Goal: Navigation & Orientation: Find specific page/section

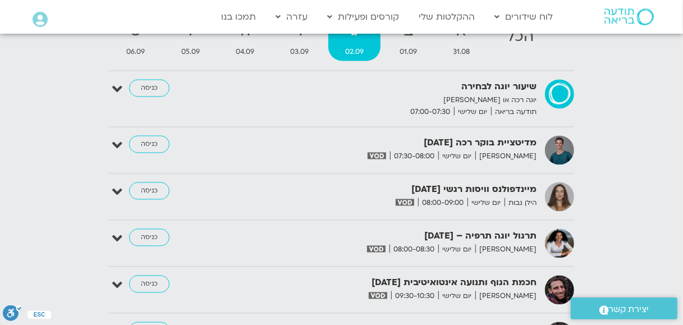
scroll to position [1141, 0]
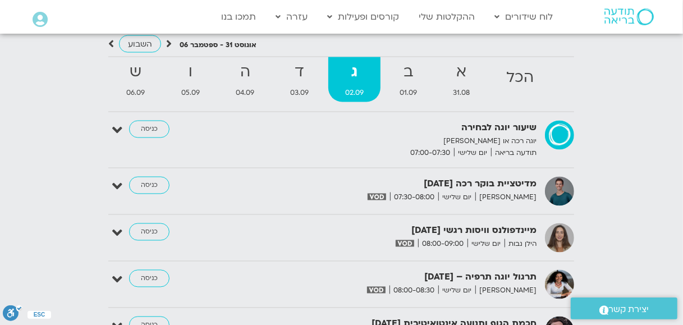
drag, startPoint x: 667, startPoint y: 135, endPoint x: 667, endPoint y: 112, distance: 23.6
click at [667, 112] on div "[DATE] - [DATE] השבוע להציג אירועים שפתוחים עבורי הכל א 31.08 ב 01.09 ג 02.09 ד…" at bounding box center [342, 293] width 672 height 512
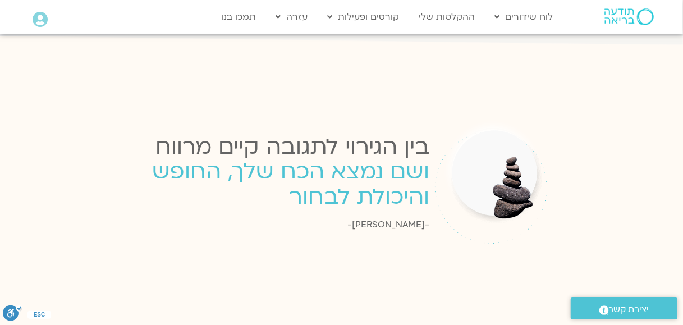
scroll to position [1707, 0]
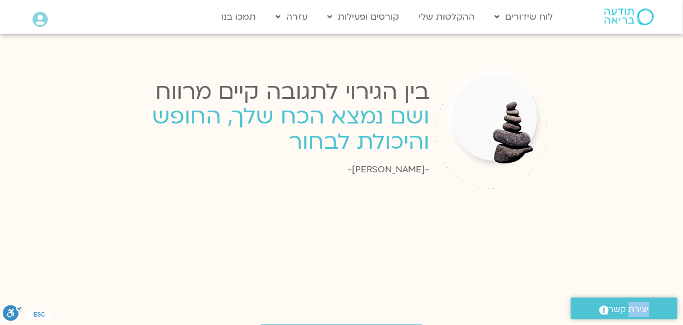
drag, startPoint x: 633, startPoint y: 247, endPoint x: 629, endPoint y: 314, distance: 66.9
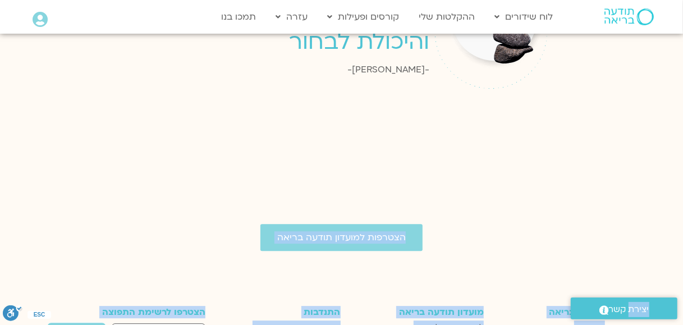
scroll to position [2018, 0]
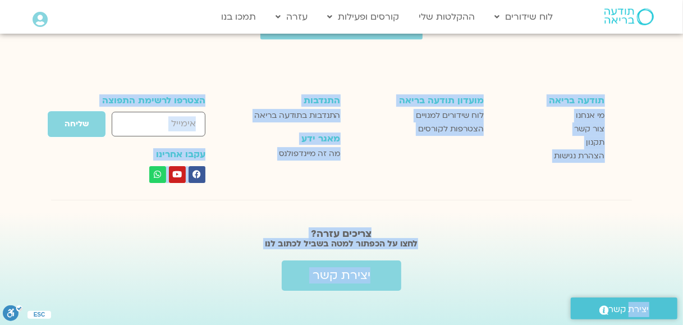
drag, startPoint x: 576, startPoint y: 272, endPoint x: 563, endPoint y: 248, distance: 27.1
click at [575, 272] on div "יצירת קשר" at bounding box center [341, 275] width 584 height 30
click at [514, 241] on div "צריכים עזרה? לחצו על הכפתור למטה בשביל לכתוב לנו יצירת קשר" at bounding box center [341, 274] width 595 height 124
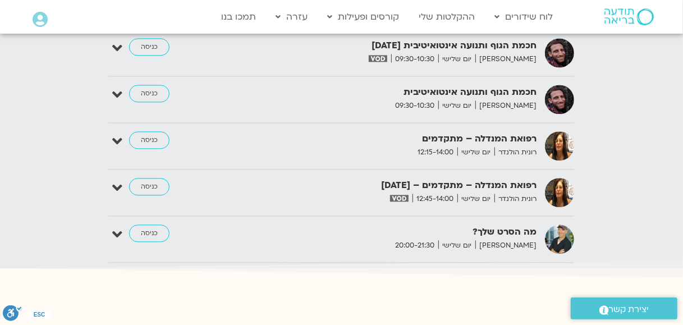
scroll to position [1469, 0]
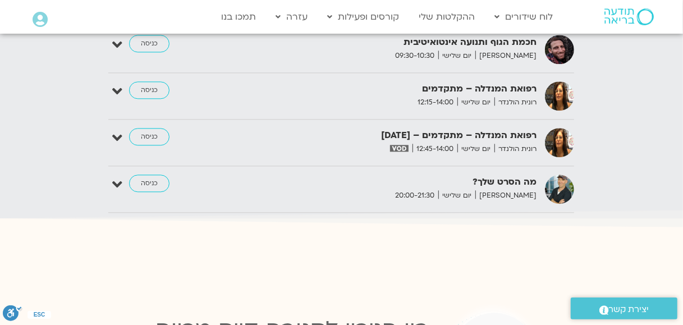
drag, startPoint x: 374, startPoint y: 215, endPoint x: 235, endPoint y: 203, distance: 139.2
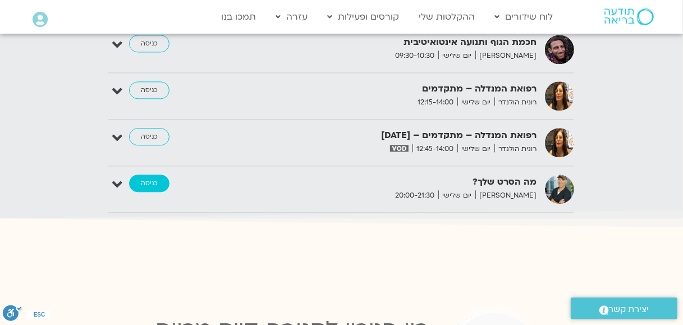
click at [154, 175] on link "כניסה" at bounding box center [149, 184] width 40 height 18
